Goal: Task Accomplishment & Management: Manage account settings

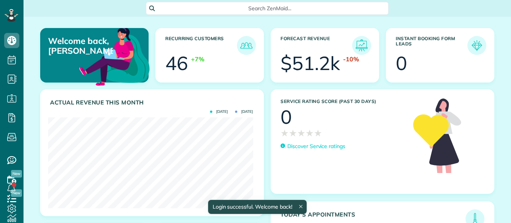
scroll to position [91, 205]
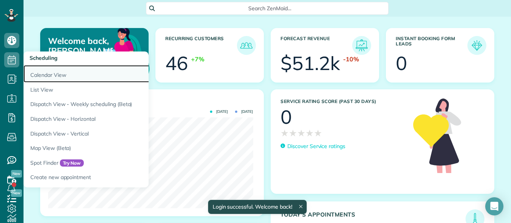
click at [42, 74] on link "Calendar View" at bounding box center [119, 73] width 190 height 17
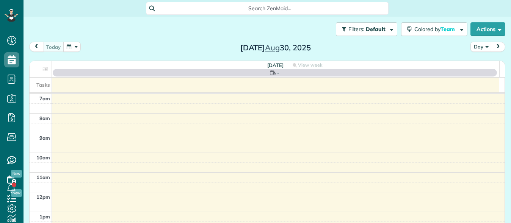
scroll to position [3, 3]
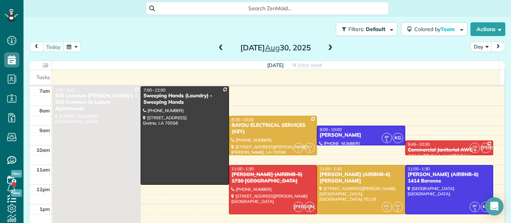
click at [327, 50] on span at bounding box center [330, 48] width 8 height 7
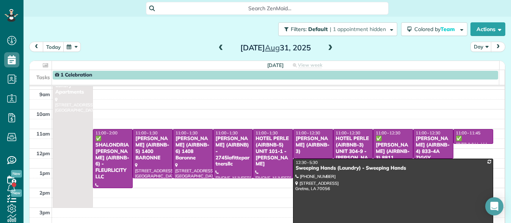
scroll to position [36, 0]
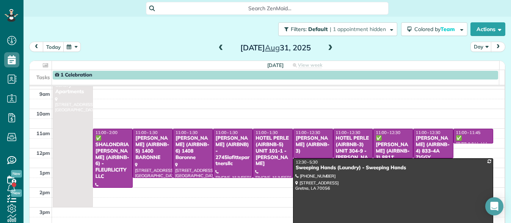
click at [387, 144] on div "✅ [PERSON_NAME] (AIRBNB-3) 8811 [GEOGRAPHIC_DATA] - FLEURLICITY LLC" at bounding box center [393, 160] width 36 height 51
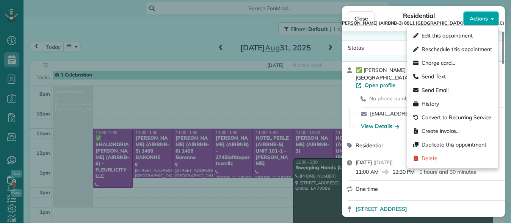
click at [492, 21] on icon "button" at bounding box center [492, 19] width 3 height 6
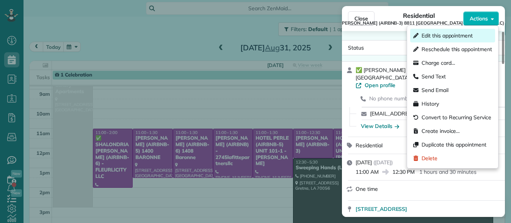
click at [463, 36] on span "Edit this appointment" at bounding box center [447, 36] width 51 height 8
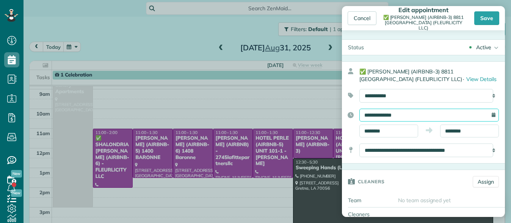
click at [411, 112] on input "**********" at bounding box center [429, 115] width 140 height 13
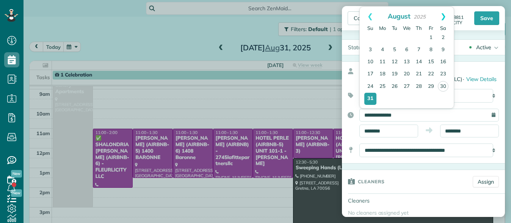
click at [445, 16] on link "Next" at bounding box center [443, 16] width 21 height 19
click at [382, 39] on link "1" at bounding box center [382, 38] width 12 height 12
type input "**********"
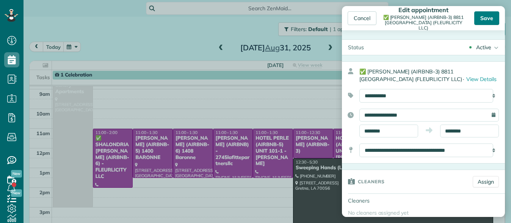
click at [495, 19] on div "Save" at bounding box center [486, 18] width 25 height 14
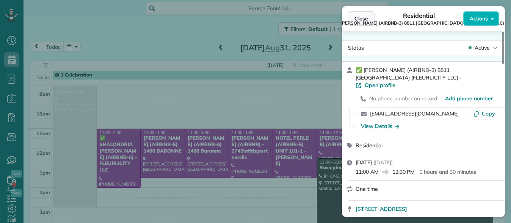
click at [358, 17] on span "Close" at bounding box center [361, 19] width 14 height 8
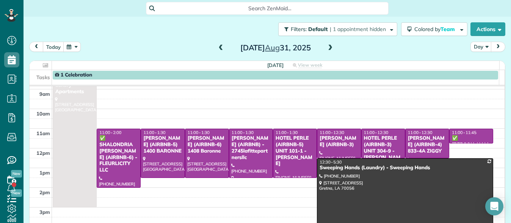
click at [371, 144] on div "HOTEL PERLE (AIRBNB-3) UNIT 304-9 - [PERSON_NAME]" at bounding box center [383, 151] width 39 height 32
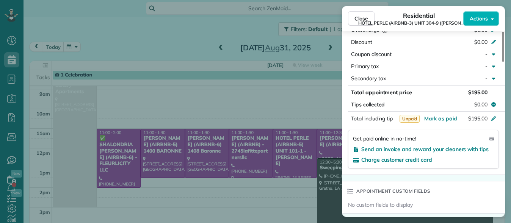
scroll to position [411, 0]
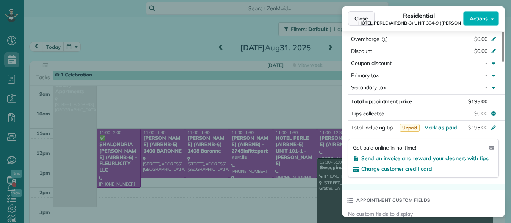
click at [359, 15] on span "Close" at bounding box center [361, 19] width 14 height 8
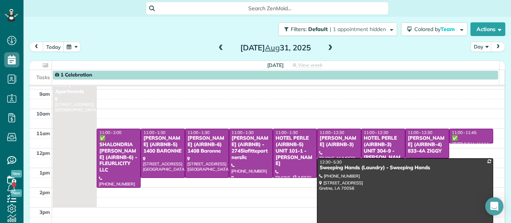
click at [296, 141] on div "HOTEL PERLE (AIRBNB-5) UNIT 101-1 - [PERSON_NAME]" at bounding box center [294, 151] width 39 height 32
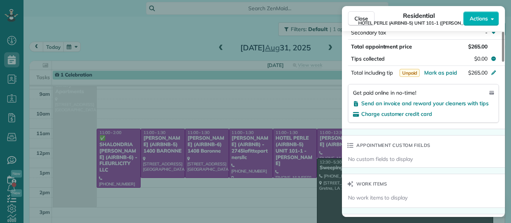
scroll to position [466, 0]
click at [359, 19] on span "Close" at bounding box center [361, 19] width 14 height 8
